Goal: Information Seeking & Learning: Understand process/instructions

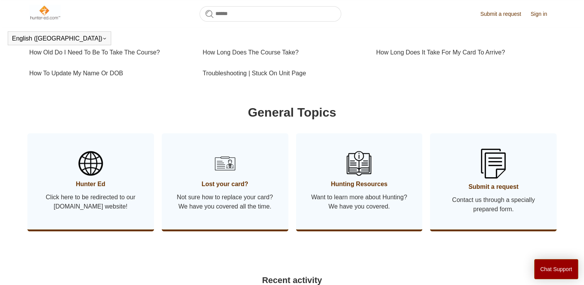
scroll to position [325, 0]
click at [234, 206] on span "Not sure how to replace your card? We have you covered all the time." at bounding box center [224, 201] width 103 height 19
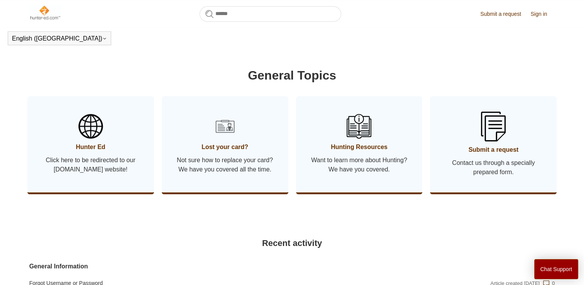
scroll to position [363, 0]
click at [101, 174] on span "Click here to be redirected to our [DOMAIN_NAME] website!" at bounding box center [90, 164] width 103 height 19
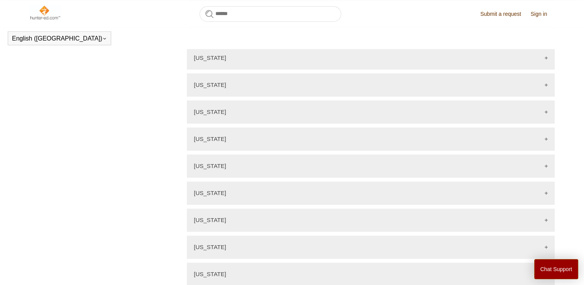
scroll to position [582, 0]
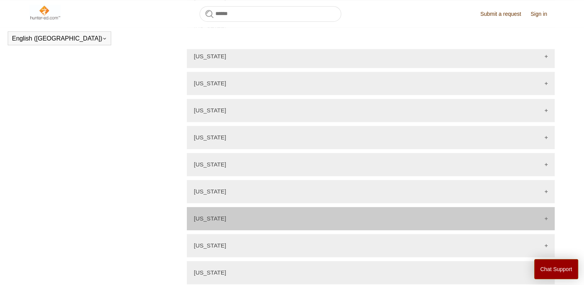
click at [231, 215] on div "Michigan" at bounding box center [371, 218] width 368 height 23
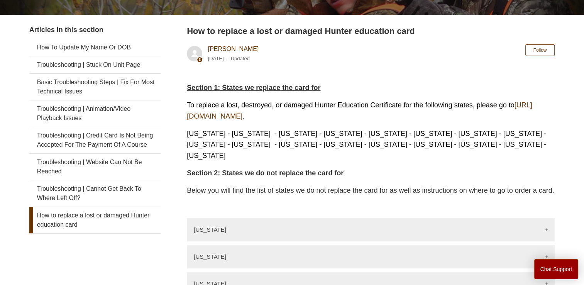
scroll to position [0, 0]
